Goal: Transaction & Acquisition: Purchase product/service

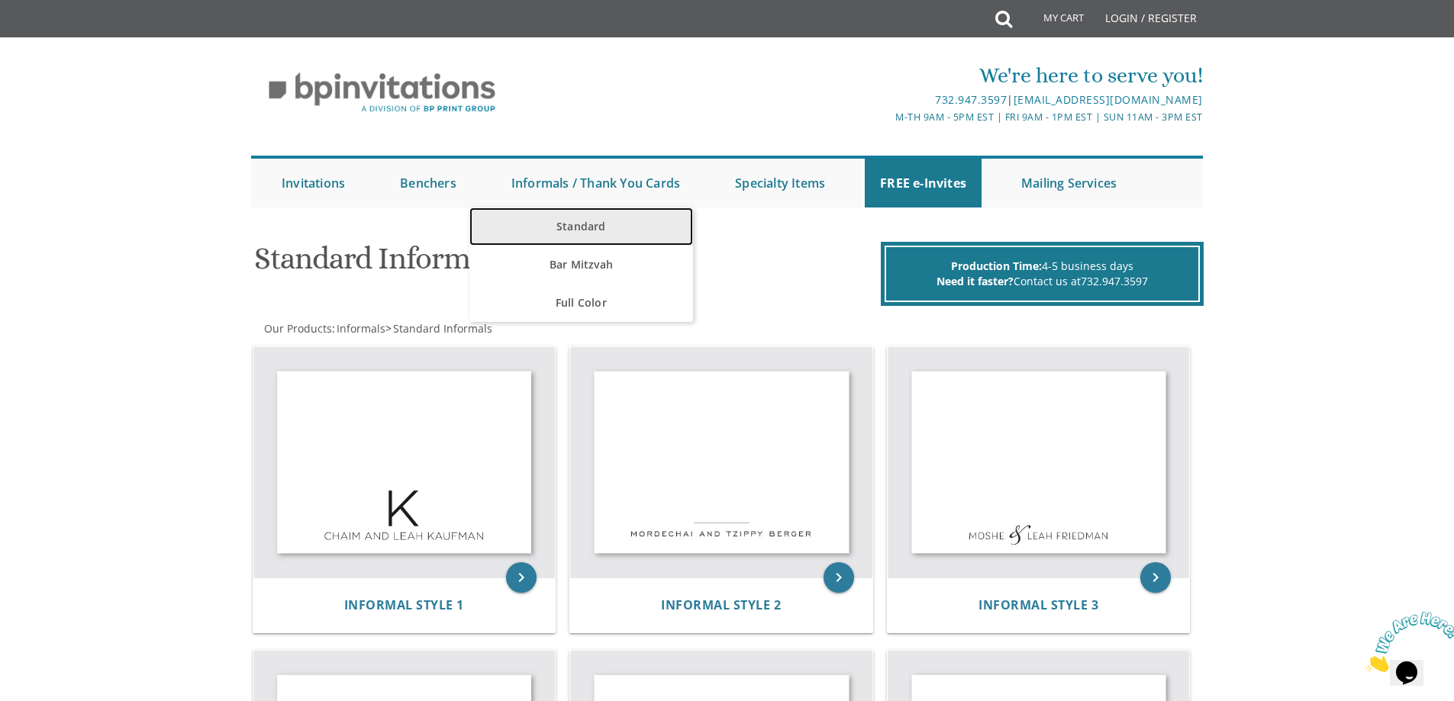
click at [632, 211] on link "Standard" at bounding box center [581, 227] width 224 height 38
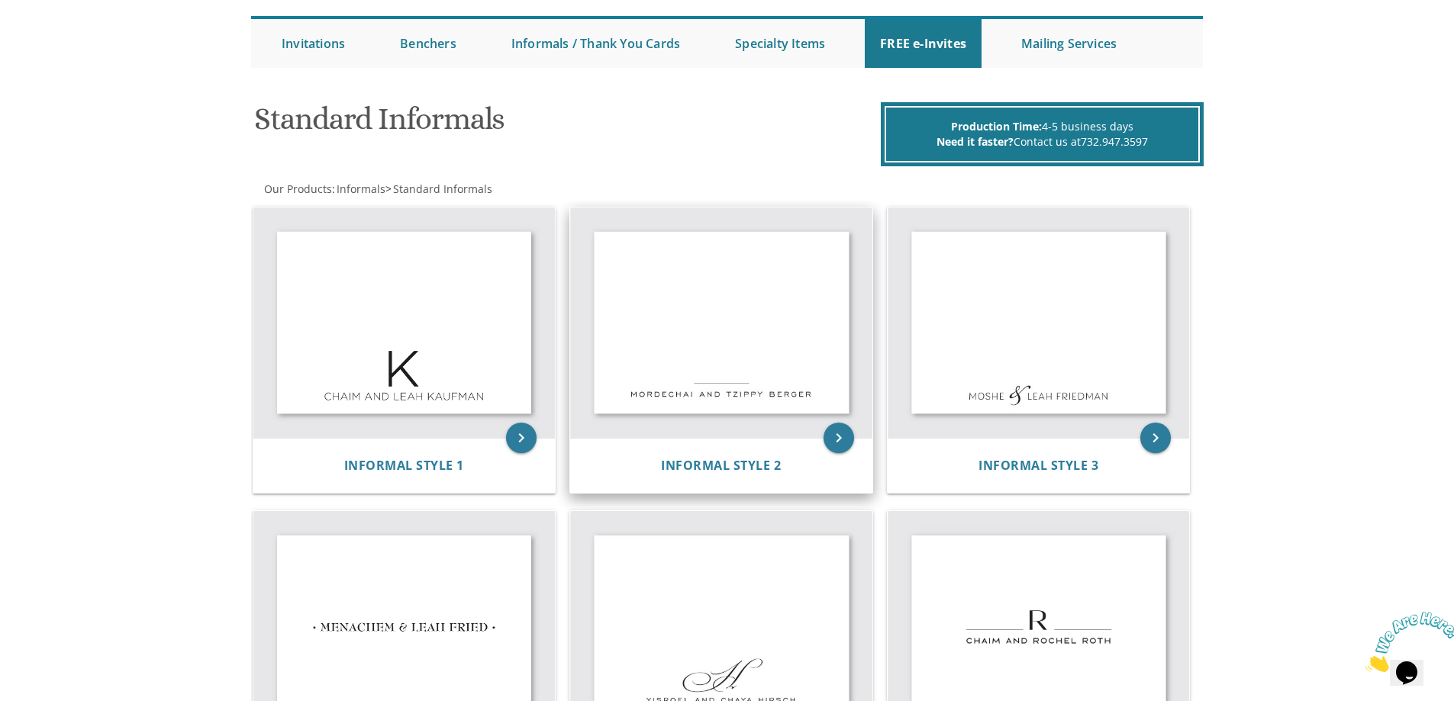
scroll to position [153, 0]
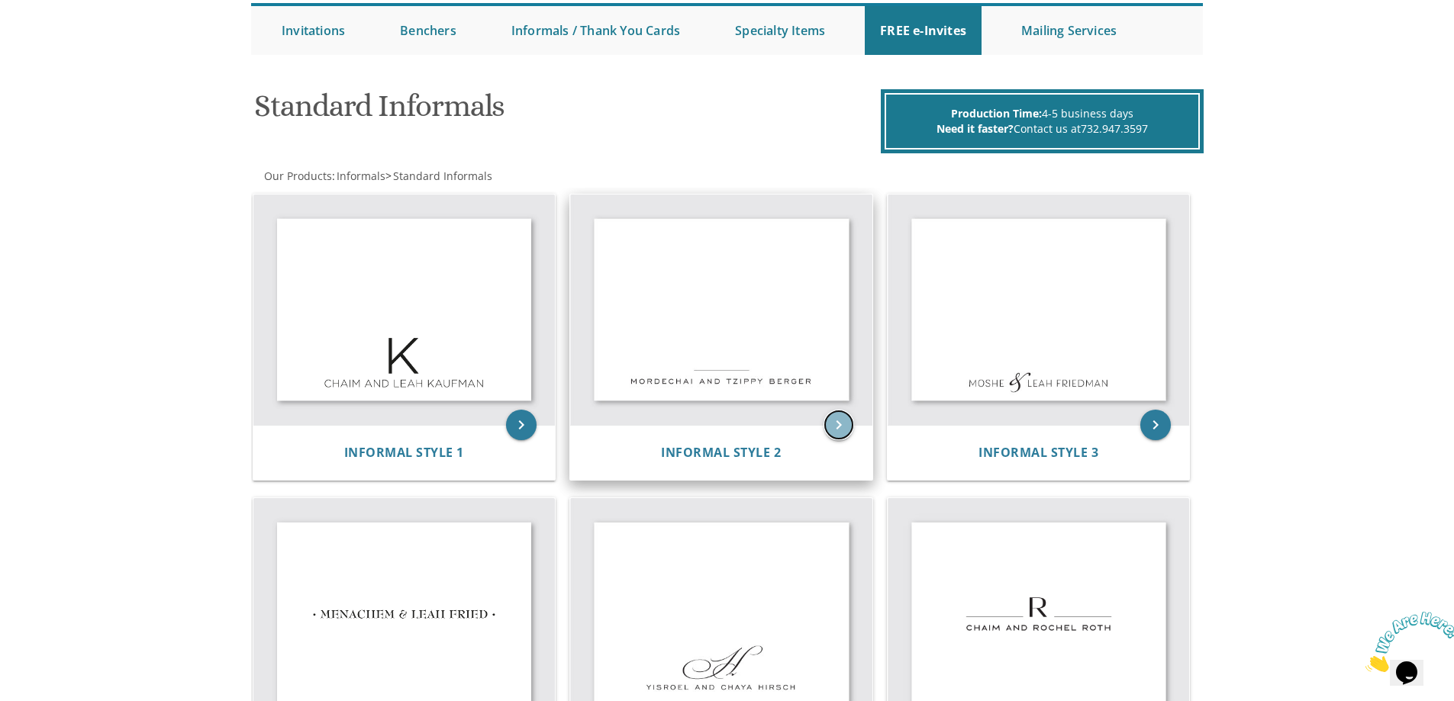
click at [833, 425] on icon "keyboard_arrow_right" at bounding box center [838, 425] width 31 height 31
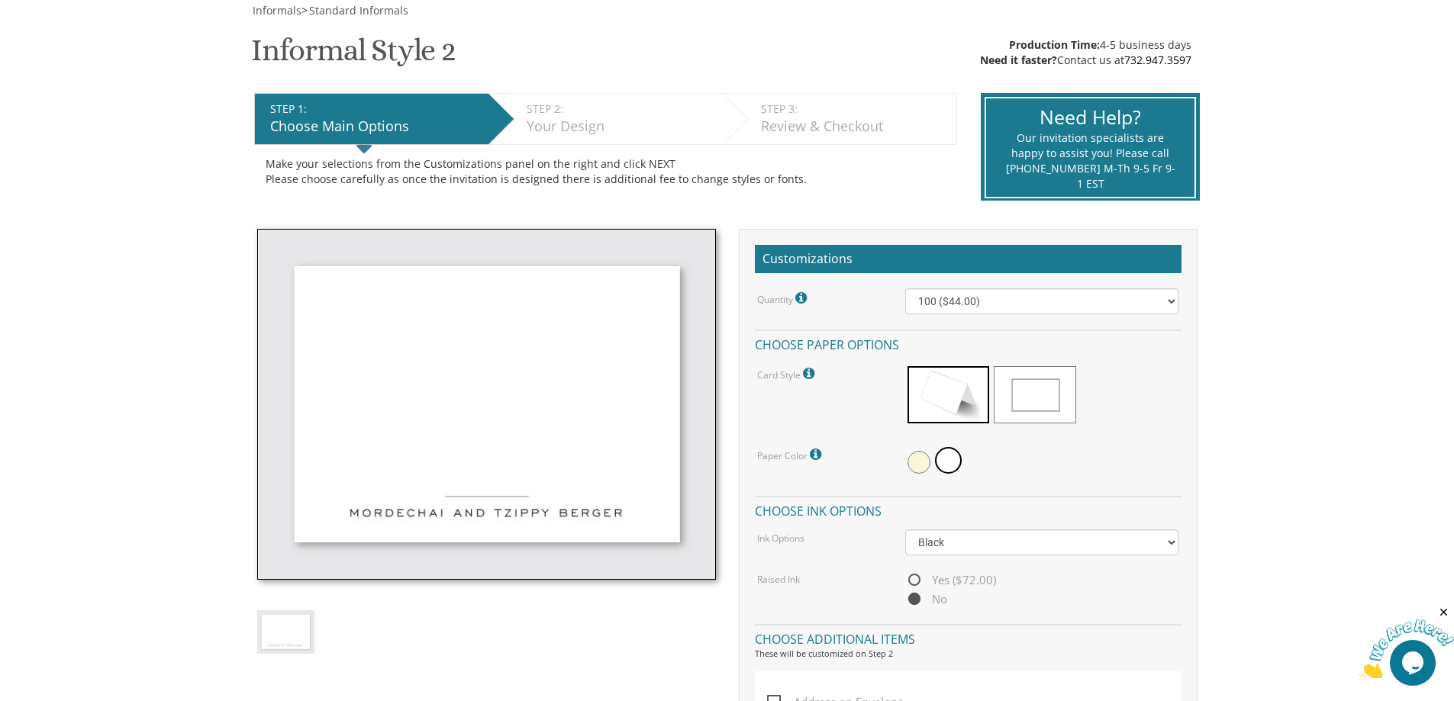
scroll to position [229, 0]
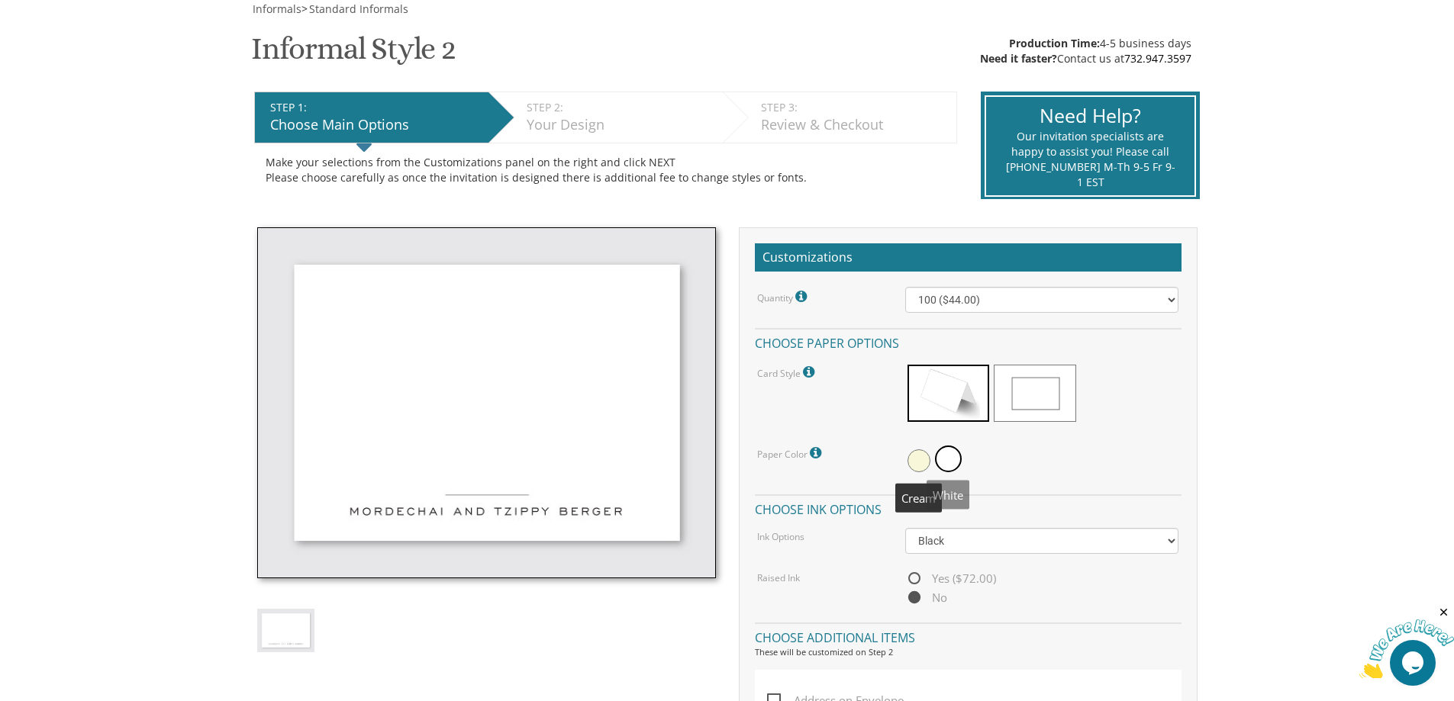
click at [912, 462] on span at bounding box center [918, 460] width 23 height 23
click at [968, 546] on select "Black Colored Ink ($32.00)" at bounding box center [1041, 541] width 273 height 26
click at [881, 547] on div "Ink Options Black Colored Ink ($32.00)" at bounding box center [968, 541] width 444 height 26
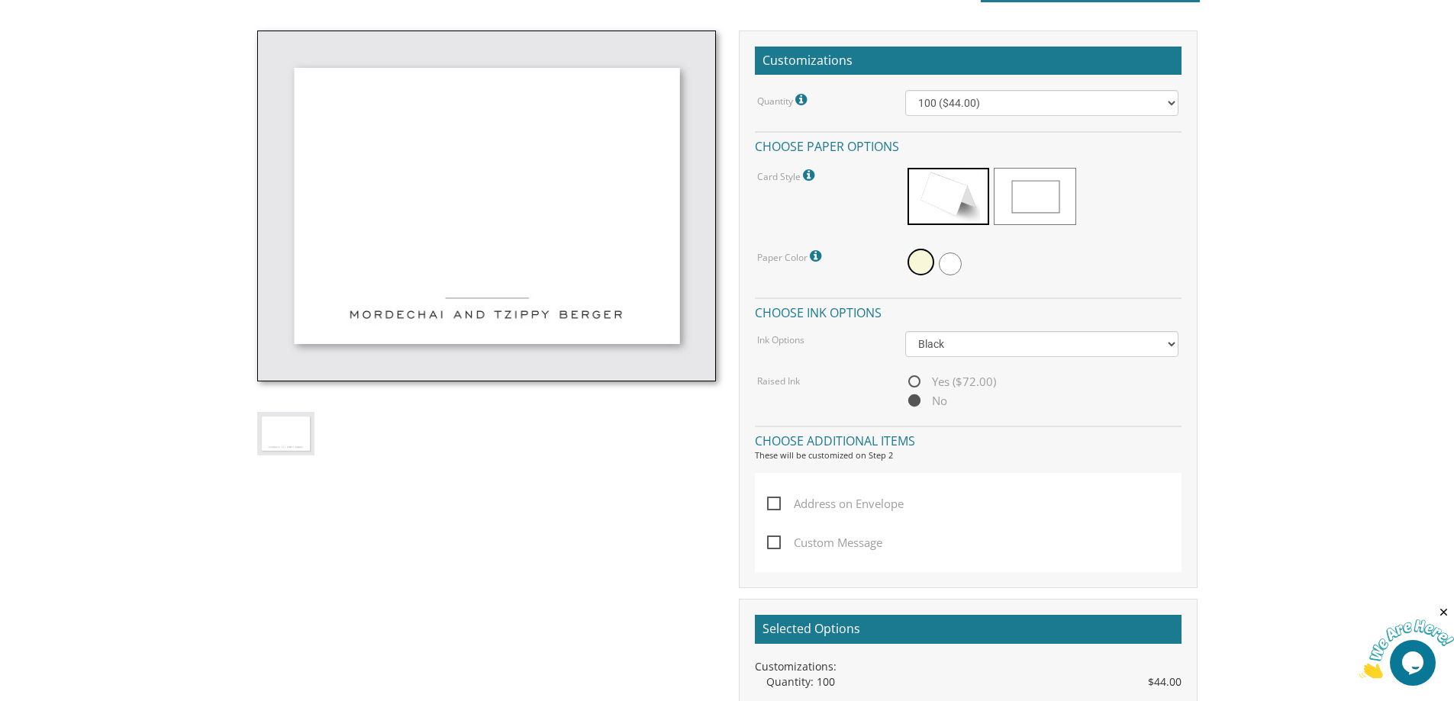
scroll to position [458, 0]
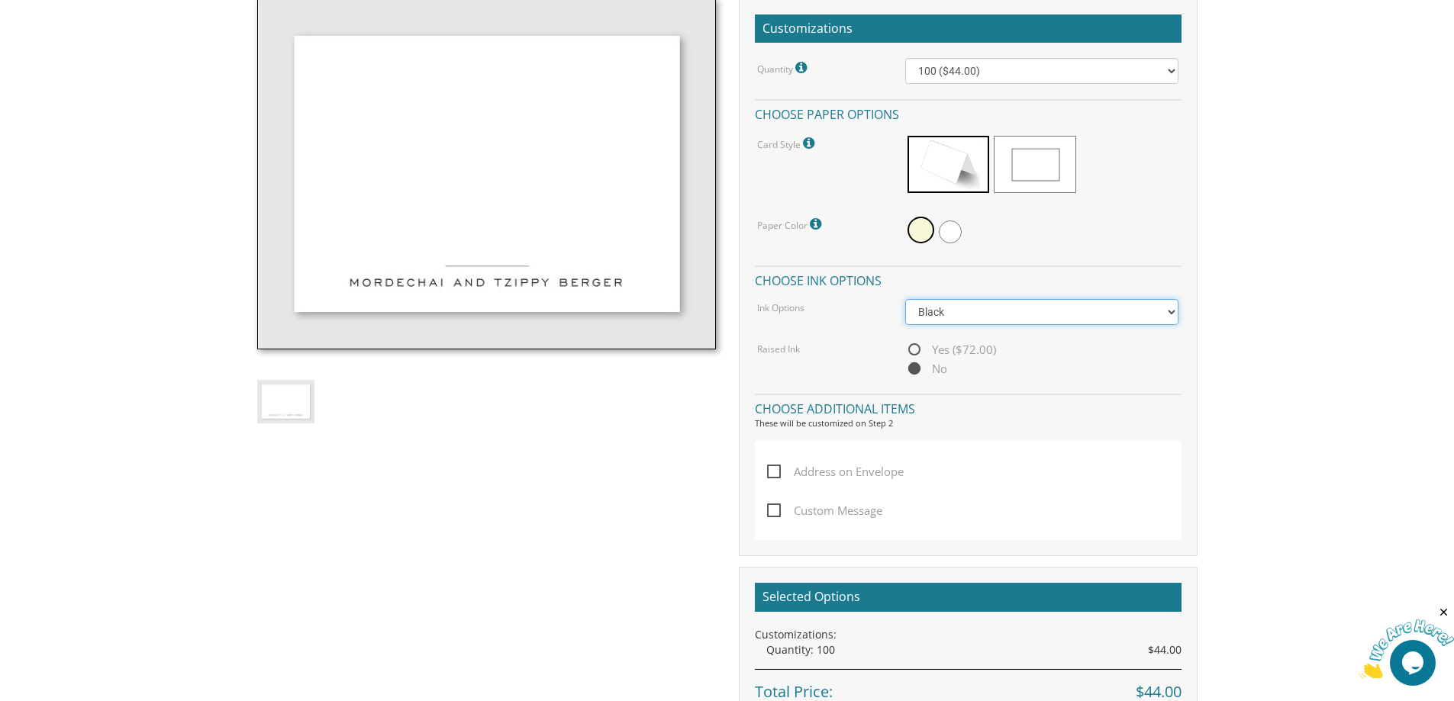
click at [946, 322] on select "Black Colored Ink ($32.00)" at bounding box center [1041, 312] width 273 height 26
select select "Standard"
click at [905, 299] on select "Black Colored Ink ($32.00)" at bounding box center [1041, 312] width 273 height 26
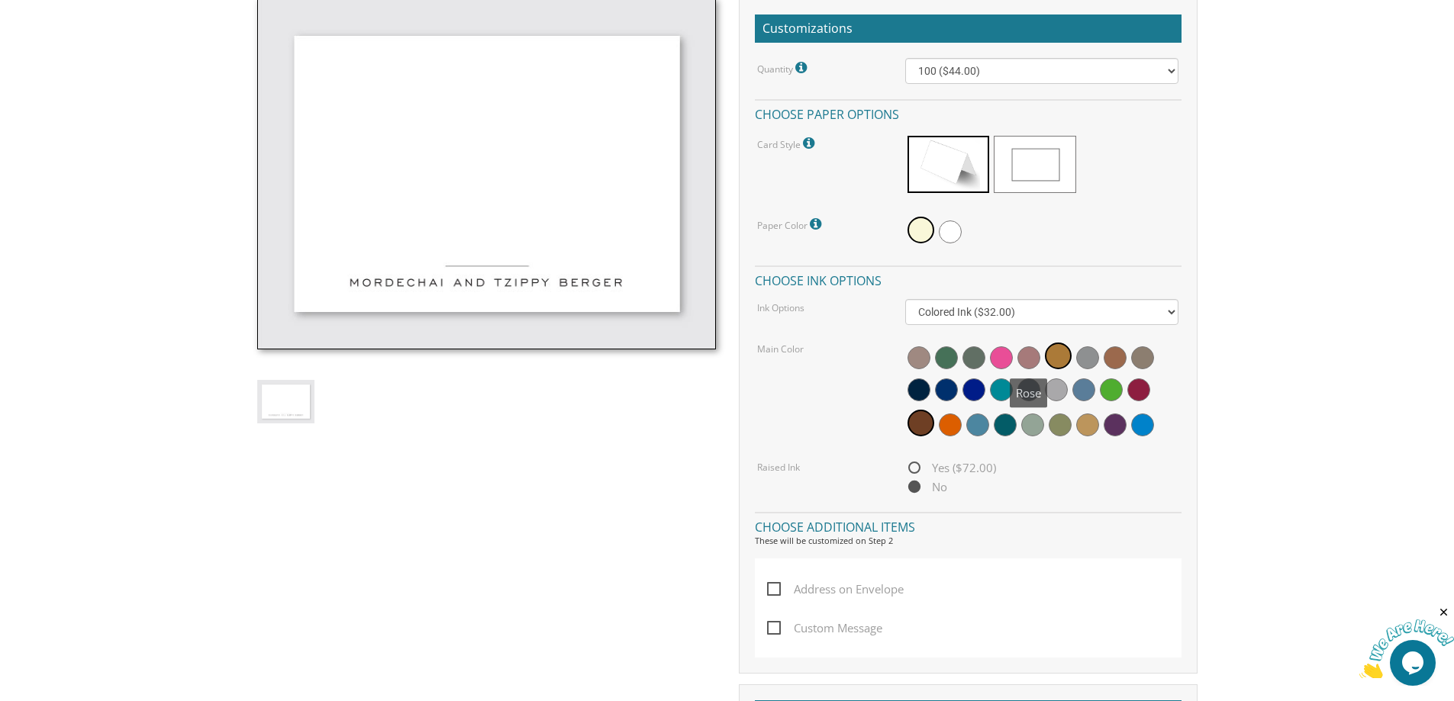
click at [1039, 360] on span at bounding box center [1028, 357] width 23 height 23
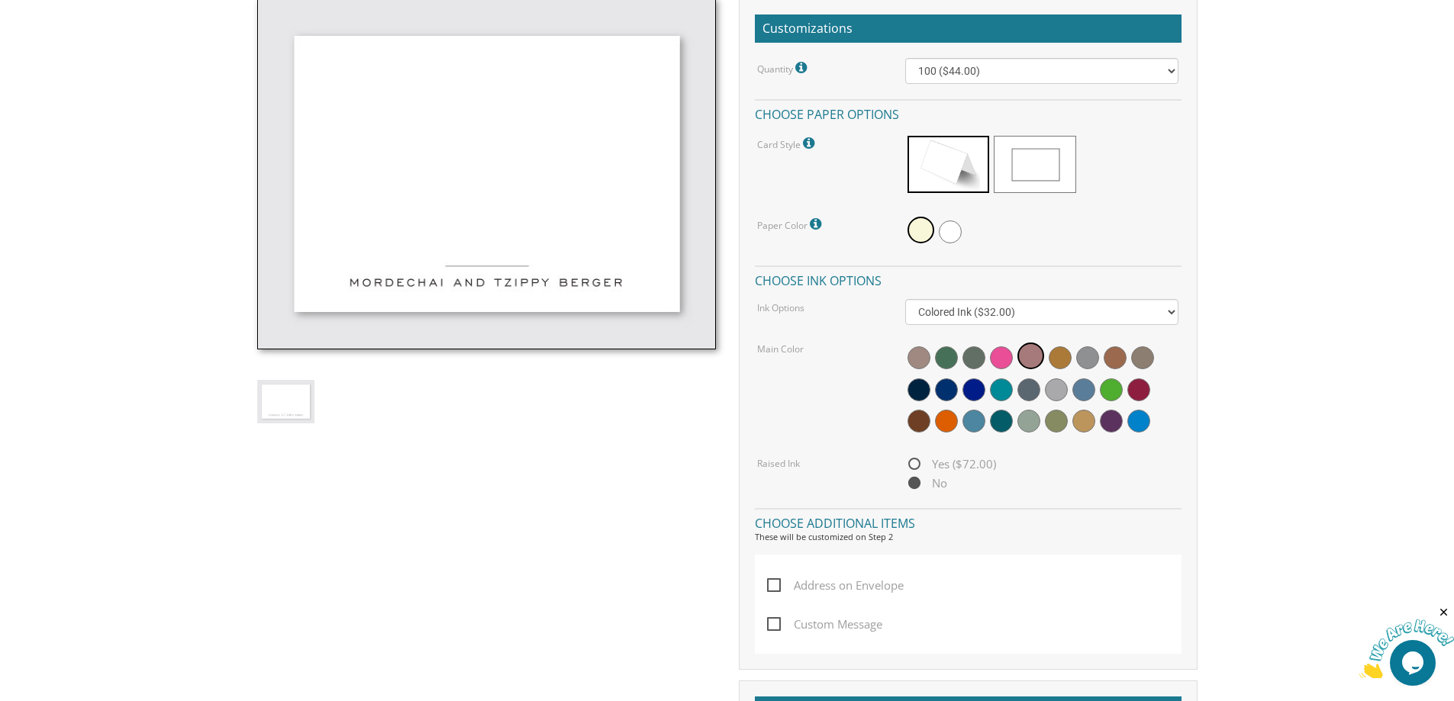
click at [918, 467] on span "Yes ($72.00)" at bounding box center [950, 464] width 91 height 19
click at [915, 467] on input "Yes ($72.00)" at bounding box center [910, 465] width 10 height 10
radio input "true"
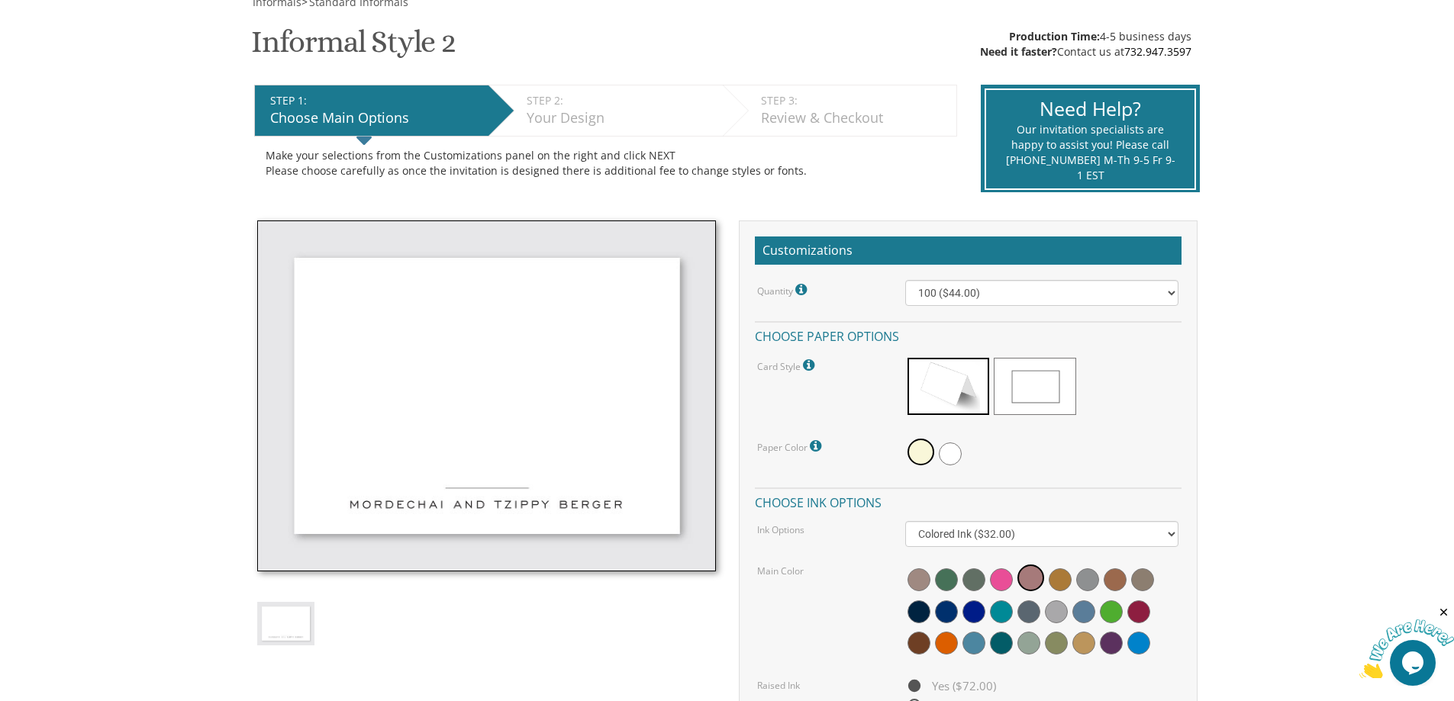
scroll to position [229, 0]
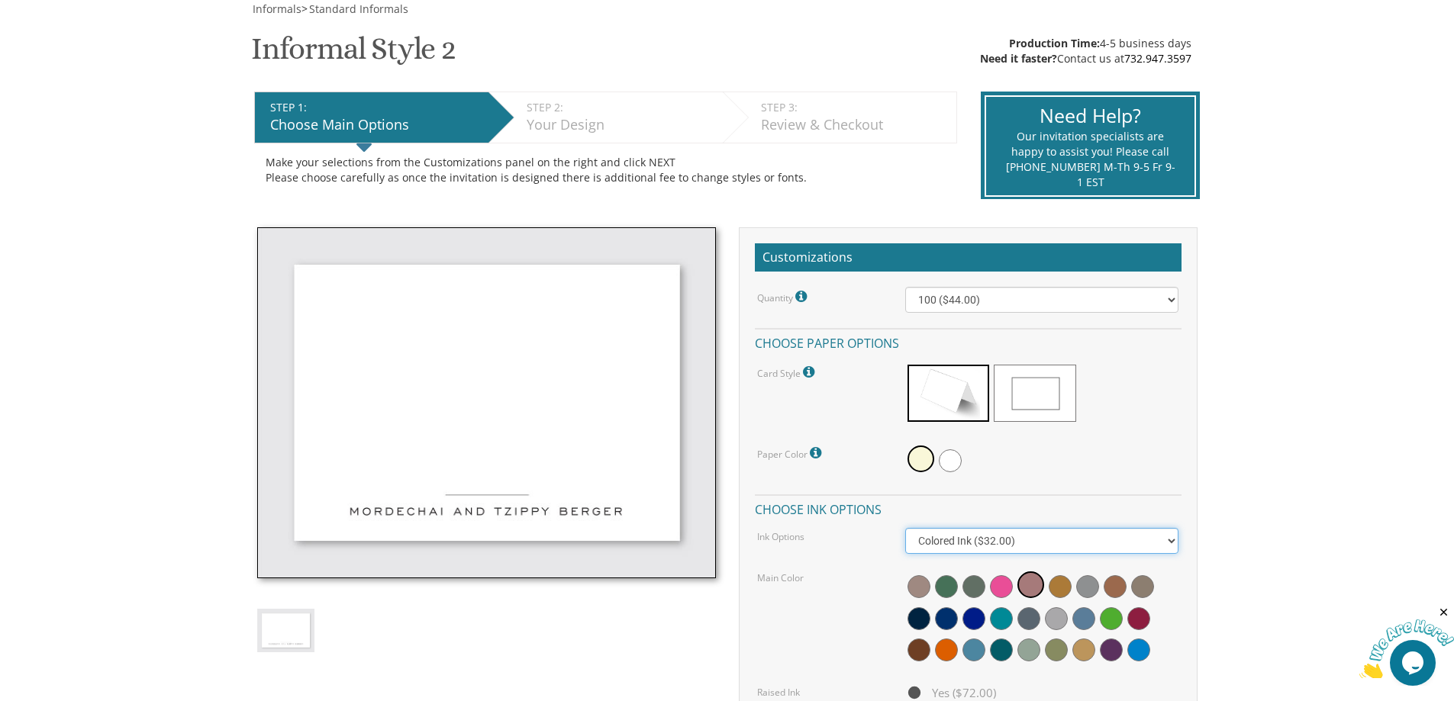
click at [934, 546] on select "Black Colored Ink ($32.00)" at bounding box center [1041, 541] width 273 height 26
select select "Black"
click at [905, 528] on select "Black Colored Ink ($32.00)" at bounding box center [1041, 541] width 273 height 26
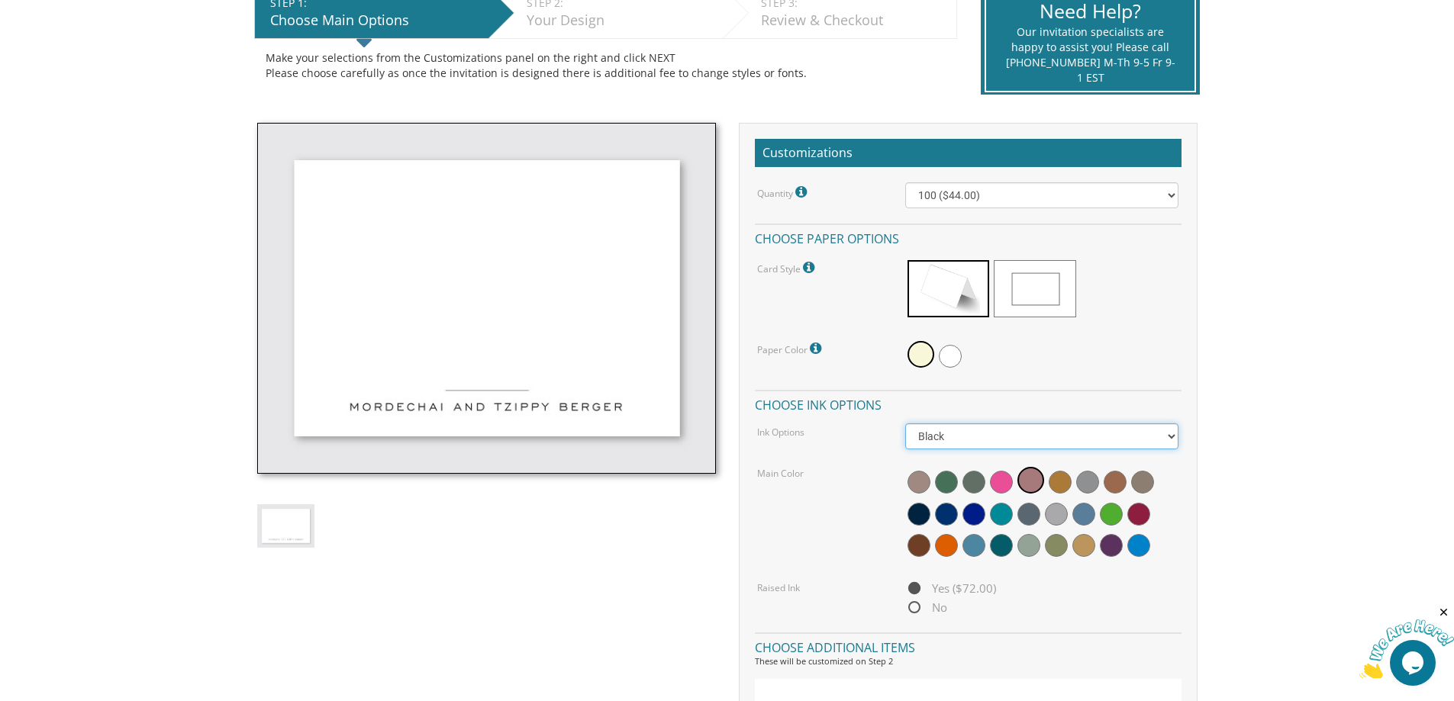
scroll to position [382, 0]
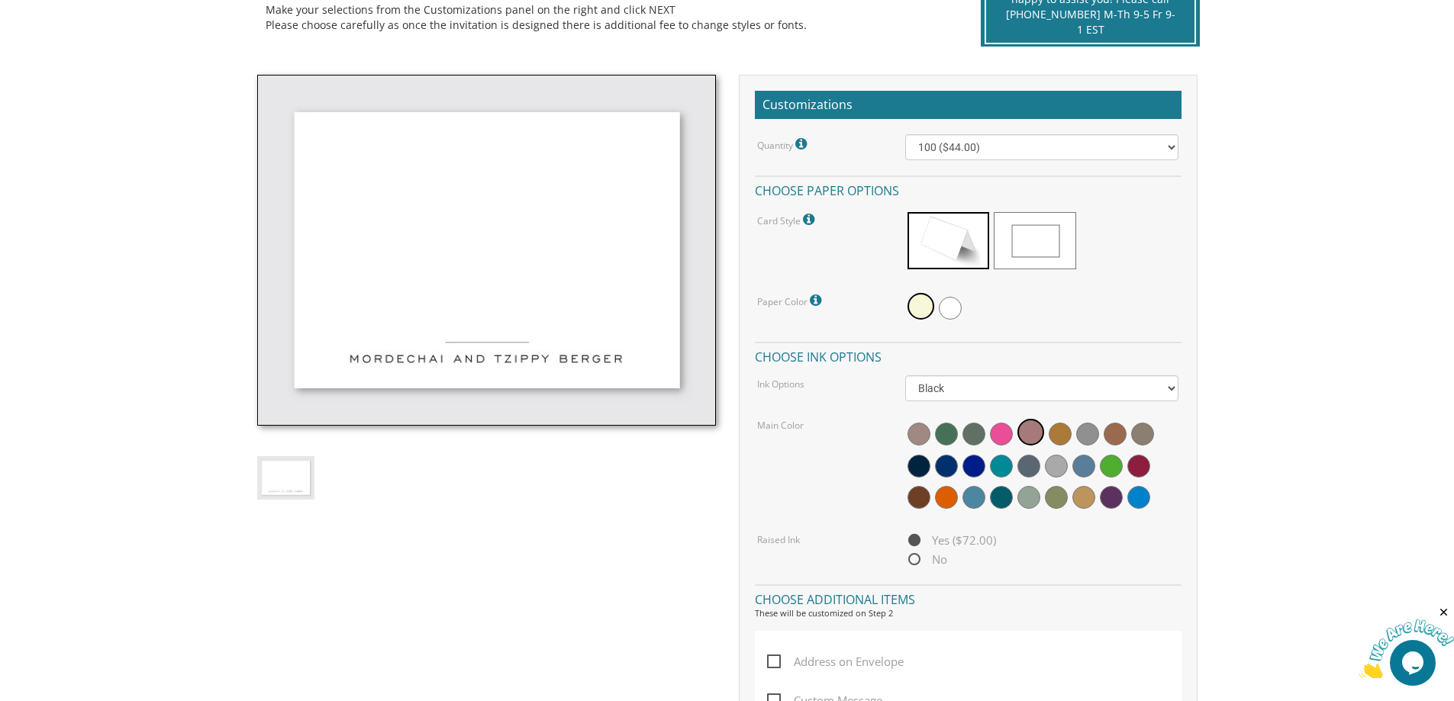
click at [923, 562] on span "No" at bounding box center [926, 559] width 42 height 19
click at [915, 562] on input "No" at bounding box center [910, 561] width 10 height 10
radio input "true"
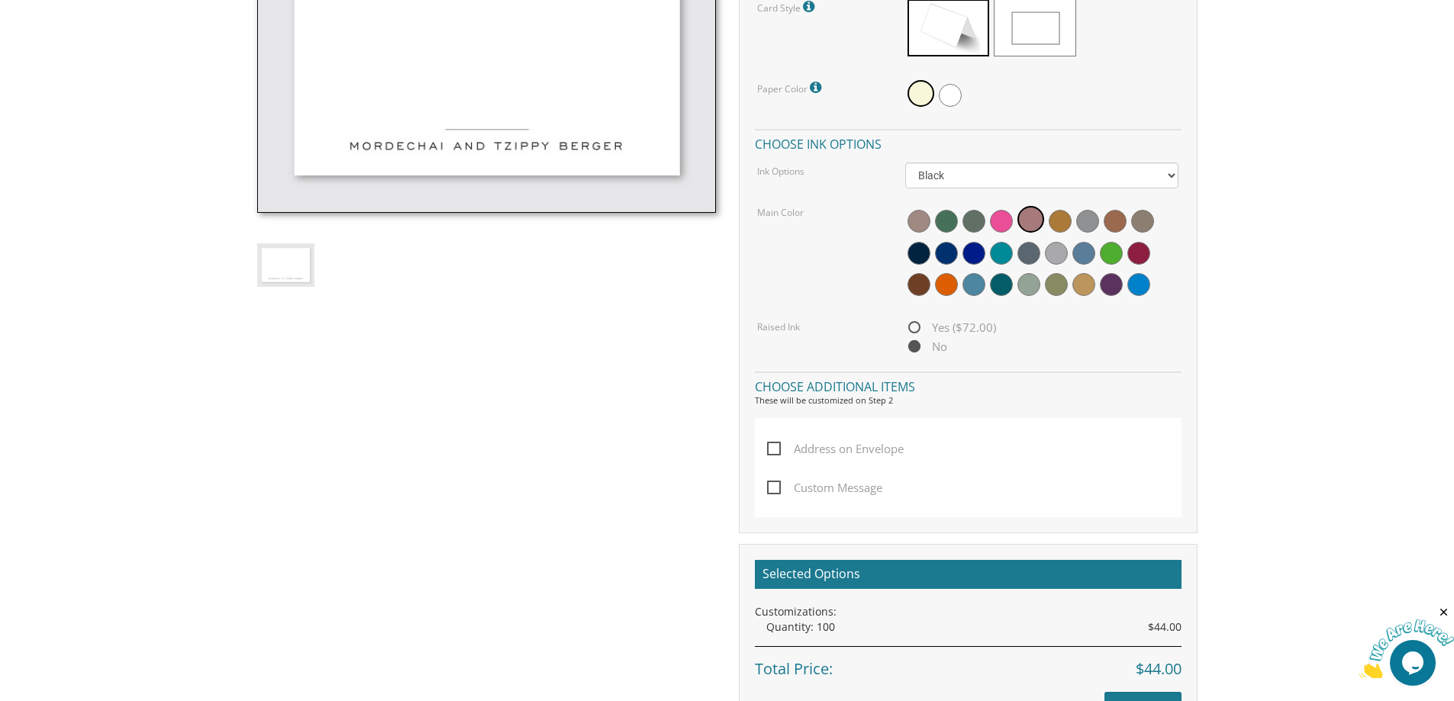
scroll to position [610, 0]
